Goal: Task Accomplishment & Management: Complete application form

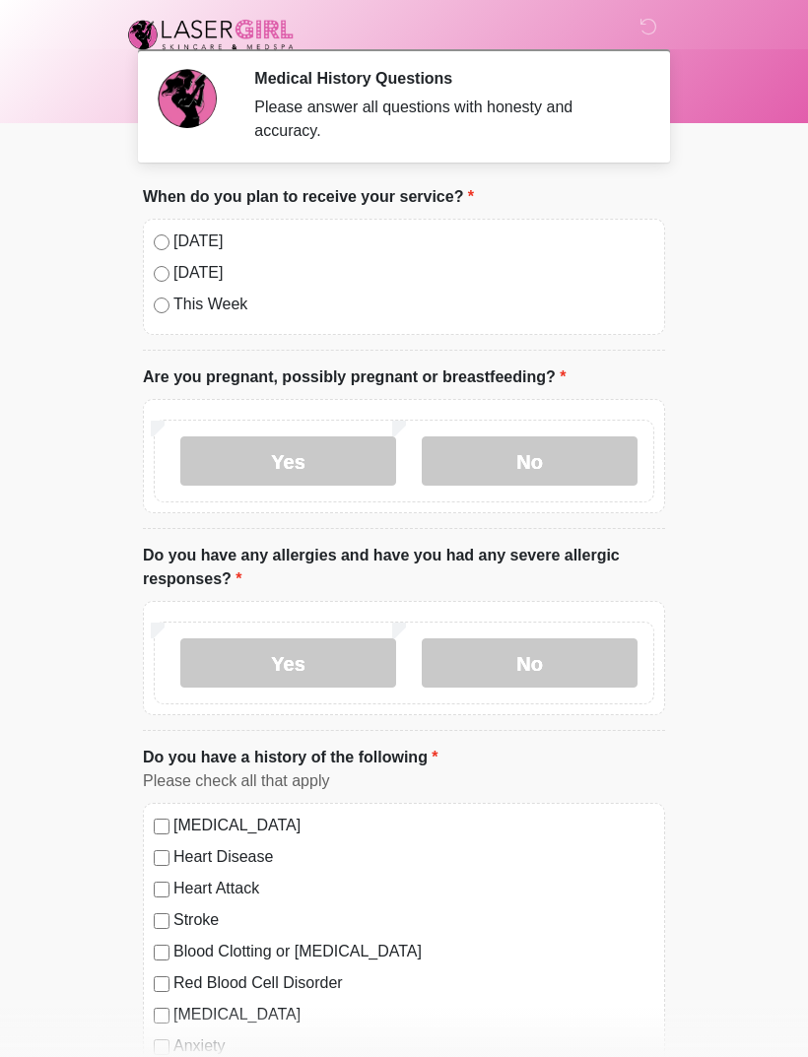
click at [187, 251] on label "[DATE]" at bounding box center [413, 242] width 481 height 24
click at [577, 464] on label "No" at bounding box center [530, 460] width 216 height 49
click at [571, 681] on label "No" at bounding box center [530, 662] width 216 height 49
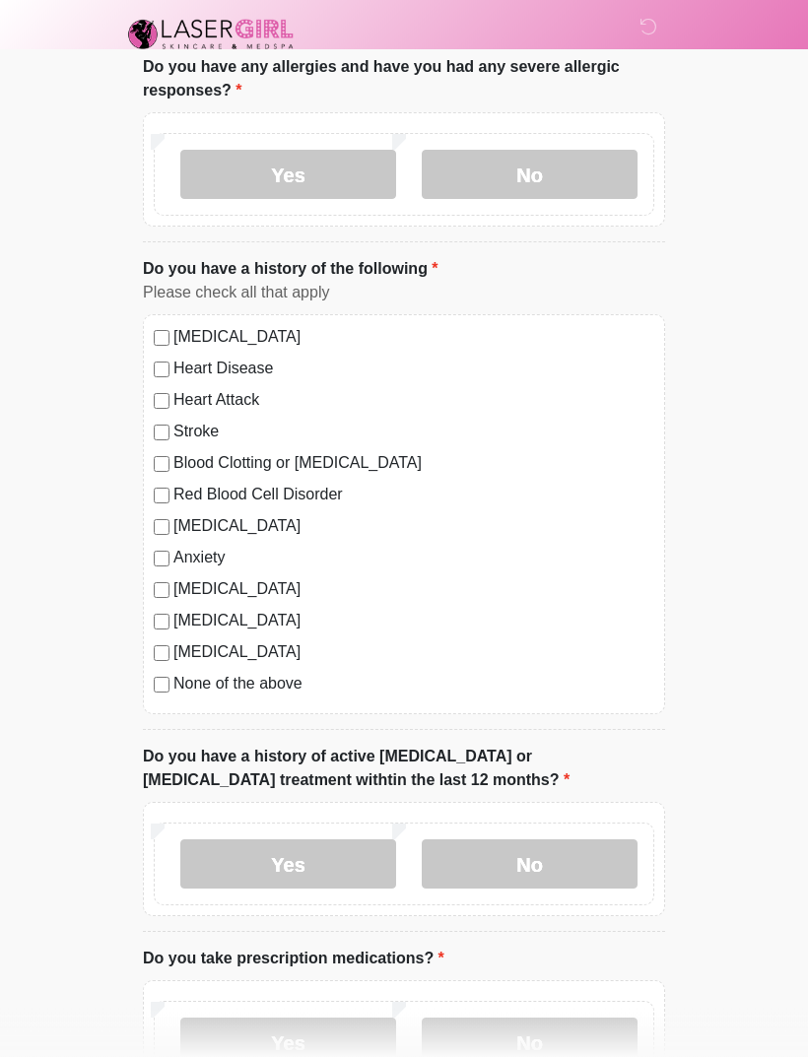
scroll to position [486, 0]
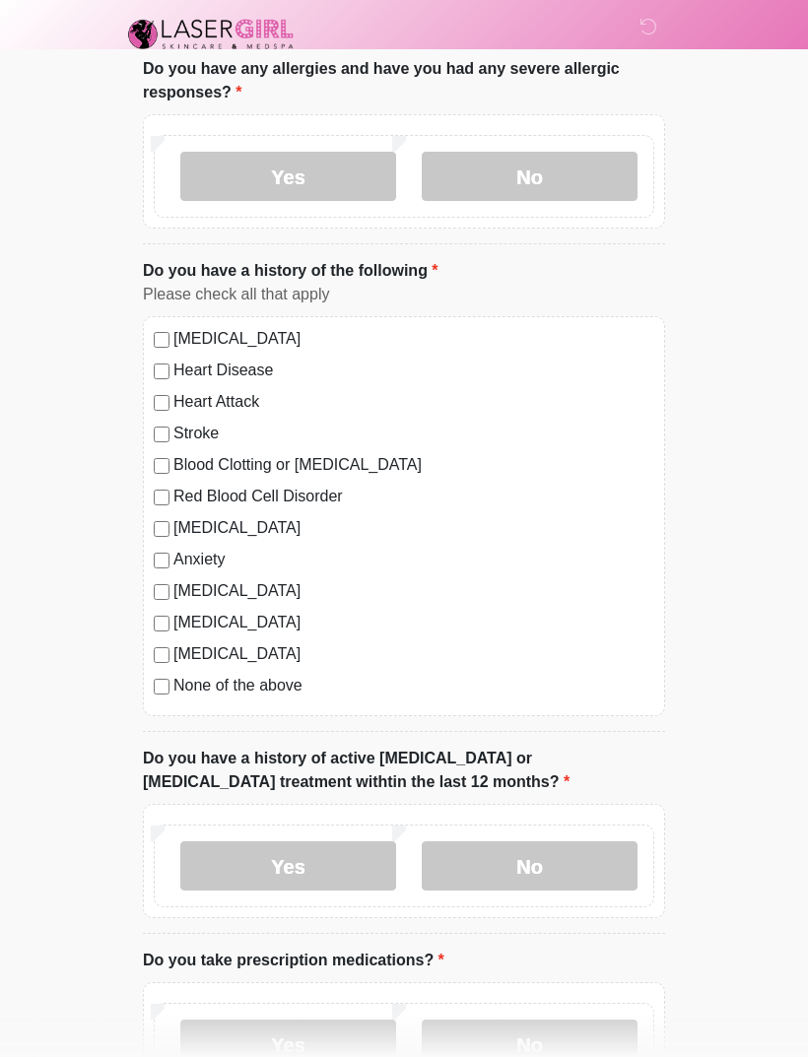
click at [175, 684] on label "None of the above" at bounding box center [413, 687] width 481 height 24
click at [529, 845] on label "No" at bounding box center [530, 865] width 216 height 49
click at [557, 1030] on label "No" at bounding box center [530, 1044] width 216 height 49
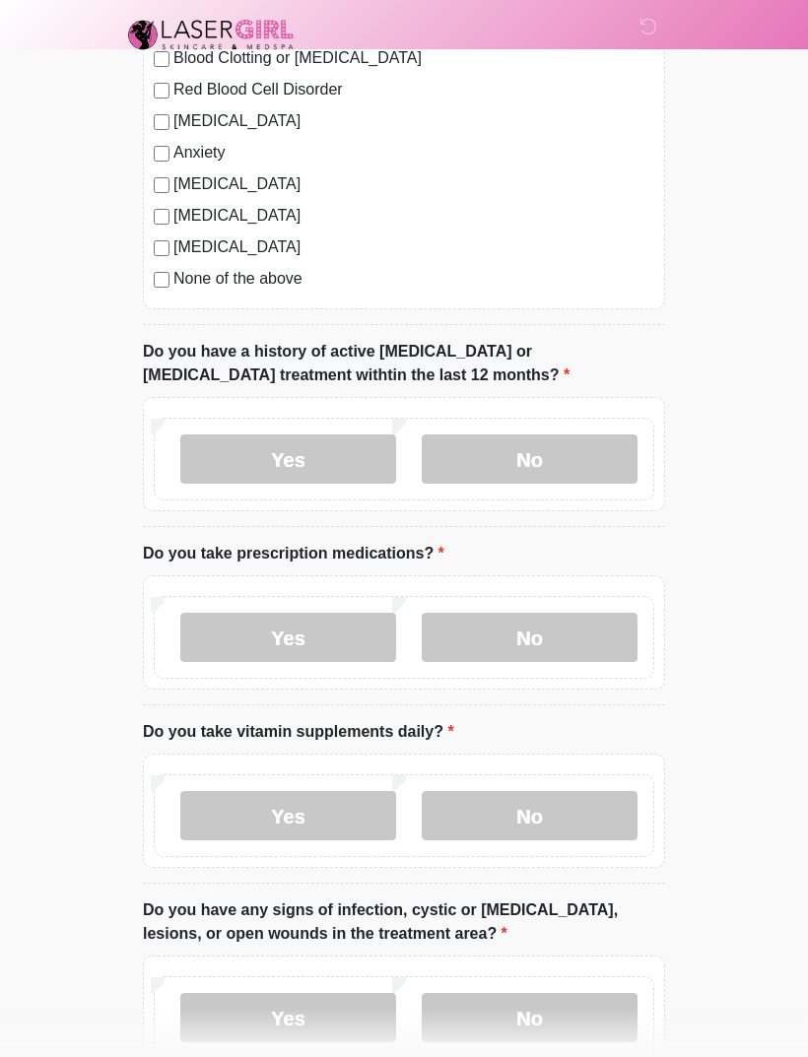
click at [541, 806] on label "No" at bounding box center [530, 815] width 216 height 49
click at [529, 1009] on label "No" at bounding box center [530, 1017] width 216 height 49
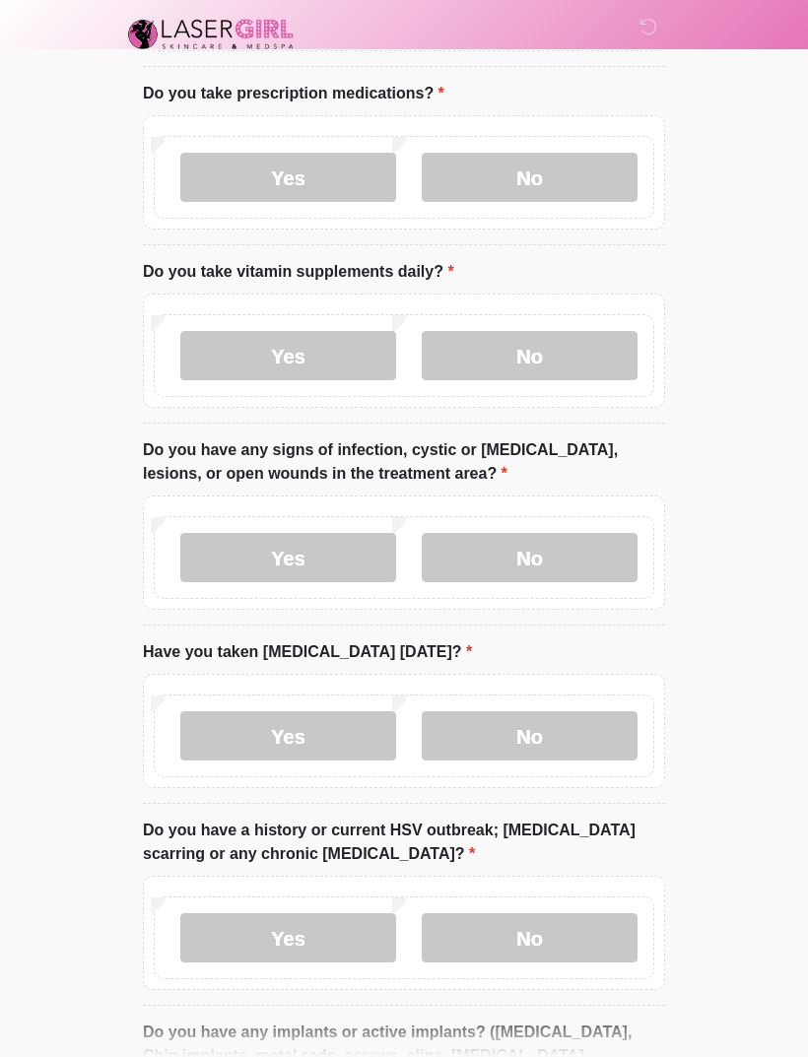
scroll to position [1354, 0]
click at [553, 939] on label "No" at bounding box center [530, 937] width 216 height 49
click at [560, 726] on label "No" at bounding box center [530, 735] width 216 height 49
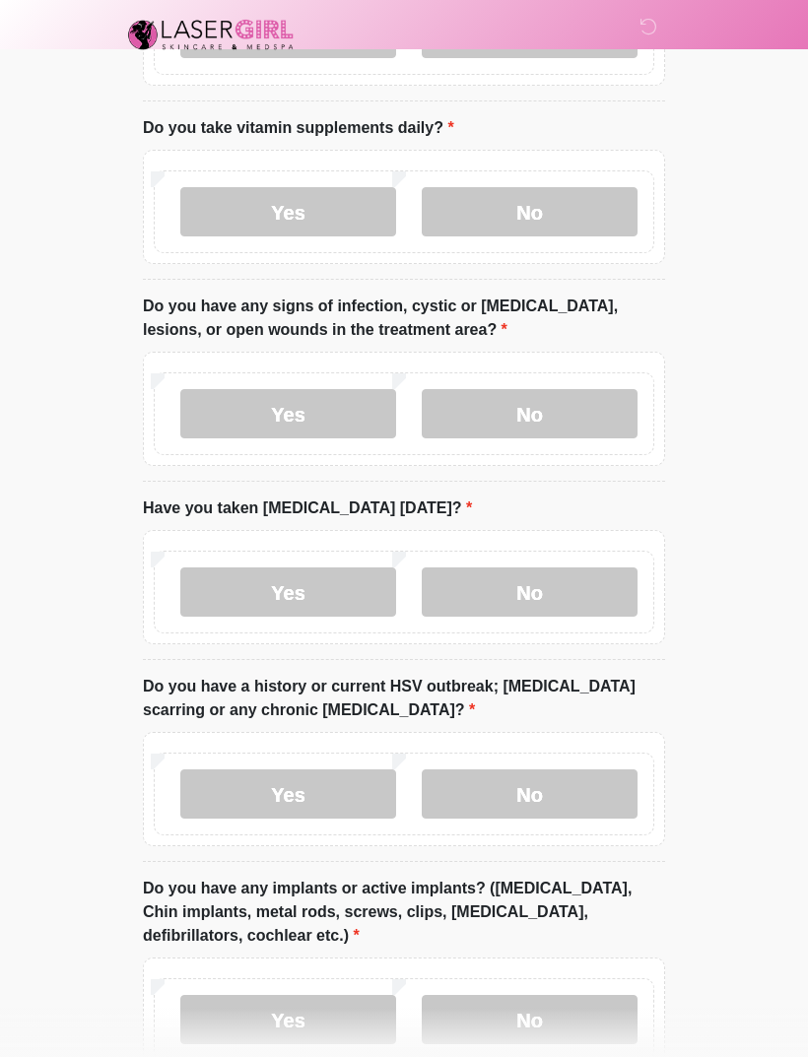
scroll to position [1620, 0]
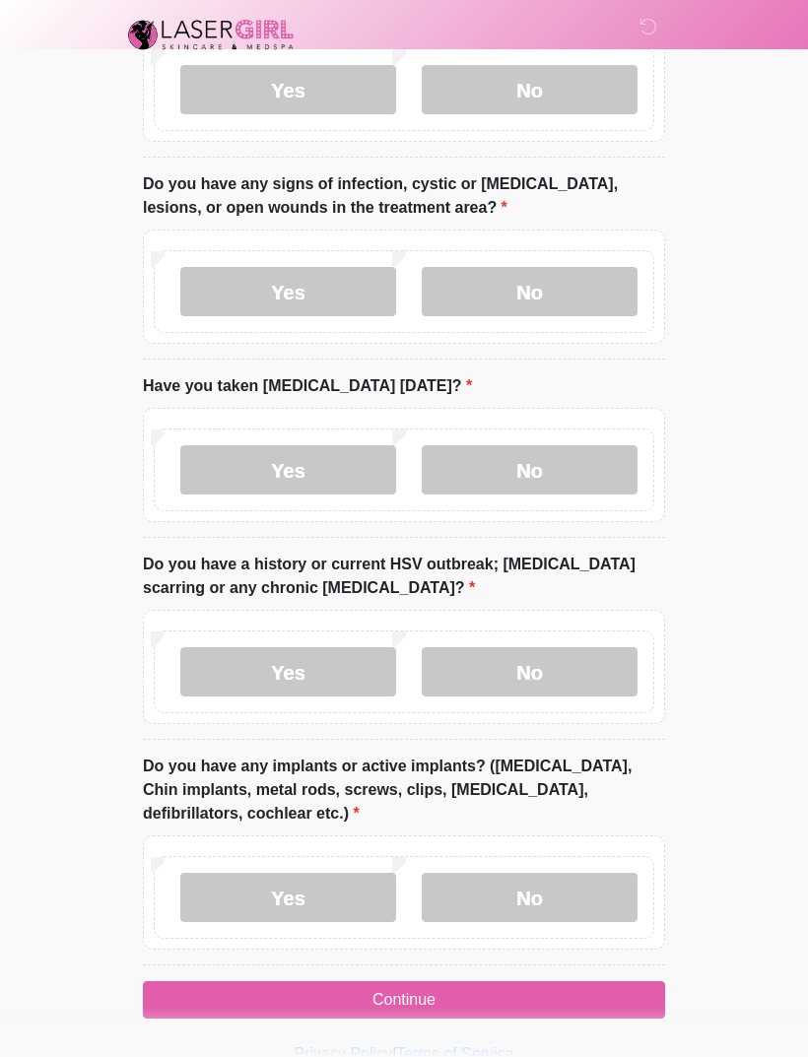
click at [518, 989] on button "Continue" at bounding box center [404, 999] width 522 height 37
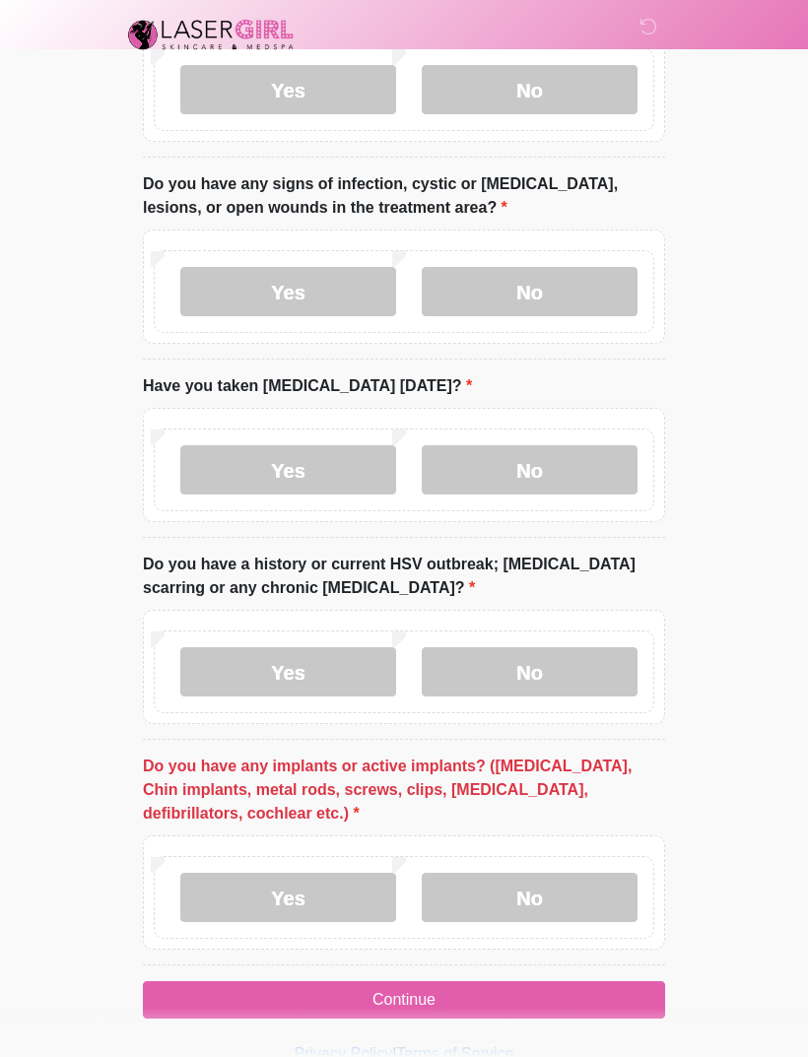
click at [551, 896] on label "No" at bounding box center [530, 897] width 216 height 49
click at [558, 981] on button "Continue" at bounding box center [404, 999] width 522 height 37
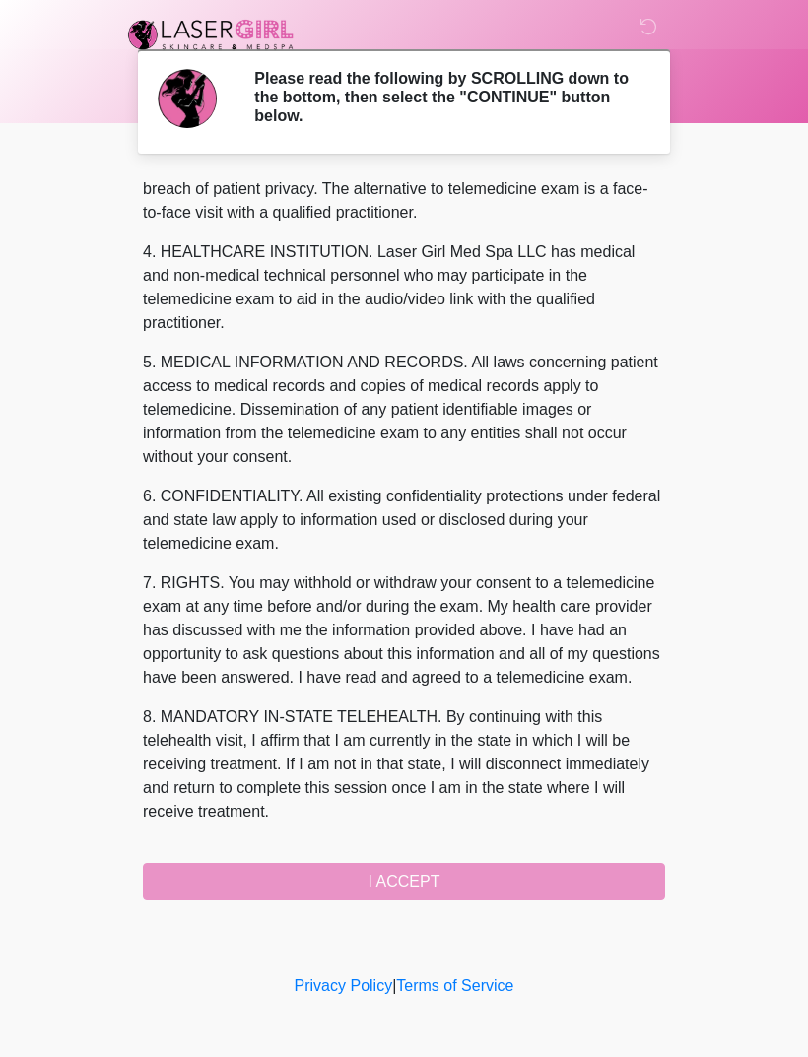
scroll to position [527, 0]
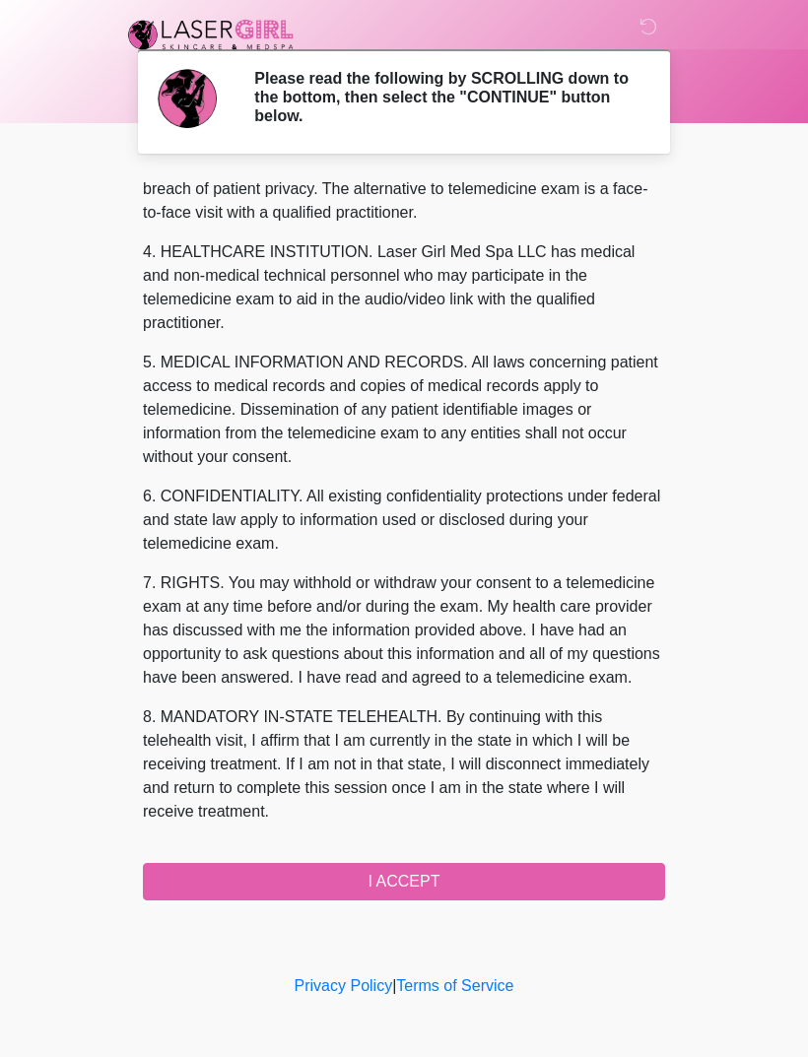
click at [421, 888] on button "I ACCEPT" at bounding box center [404, 881] width 522 height 37
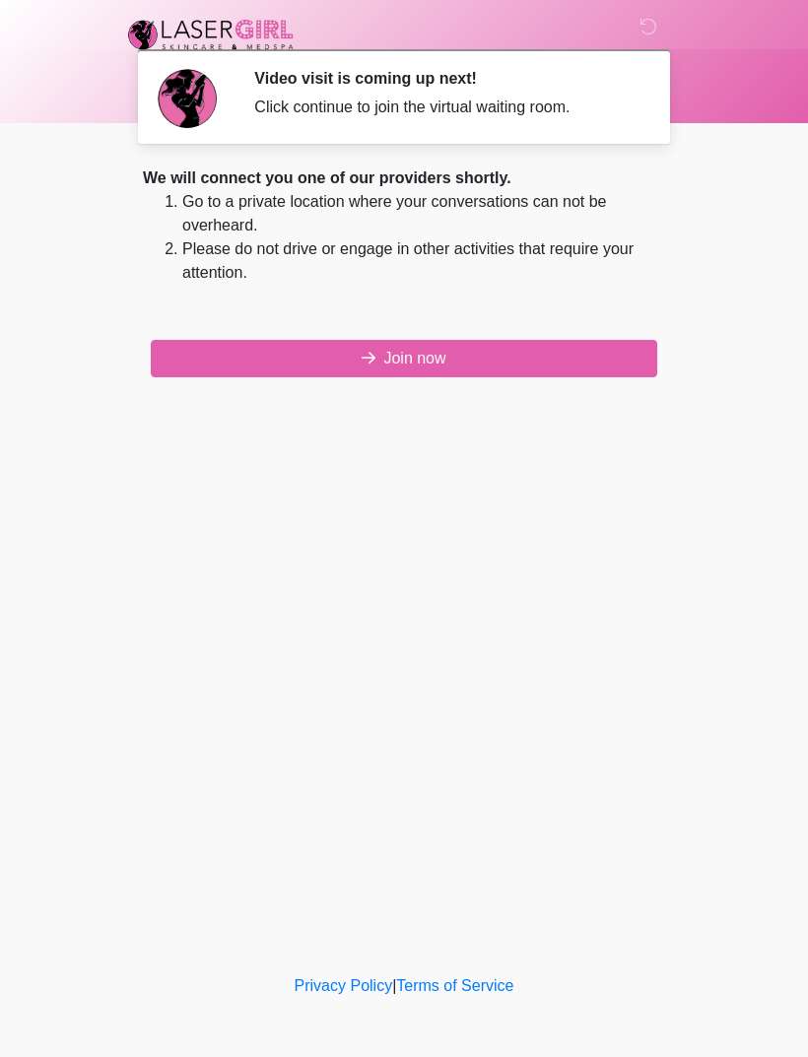
click at [596, 349] on button "Join now" at bounding box center [404, 358] width 506 height 37
